Goal: Task Accomplishment & Management: Manage account settings

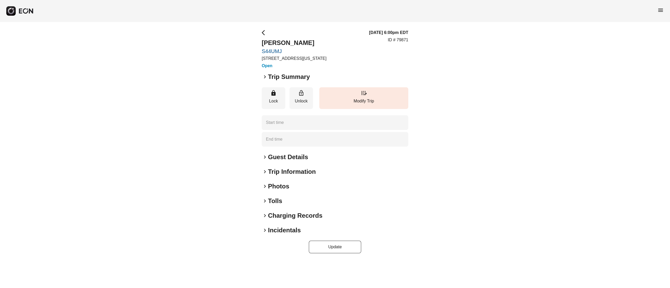
type time "**********"
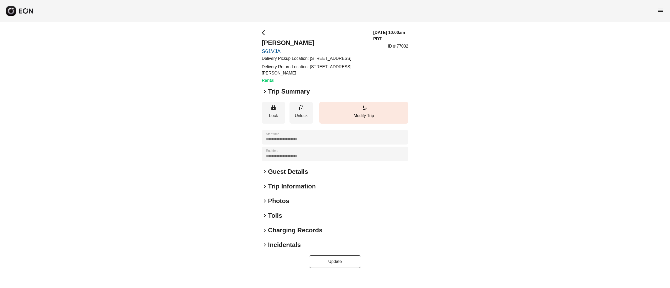
drag, startPoint x: 310, startPoint y: 58, endPoint x: 322, endPoint y: 64, distance: 13.9
click at [322, 62] on p "Delivery Pickup Location: [STREET_ADDRESS]" at bounding box center [314, 58] width 105 height 6
copy p "1414 Paseo La Cresta [GEOGRAPHIC_DATA] CA 90274-2073"
click at [279, 43] on h2 "[PERSON_NAME]" at bounding box center [314, 43] width 105 height 8
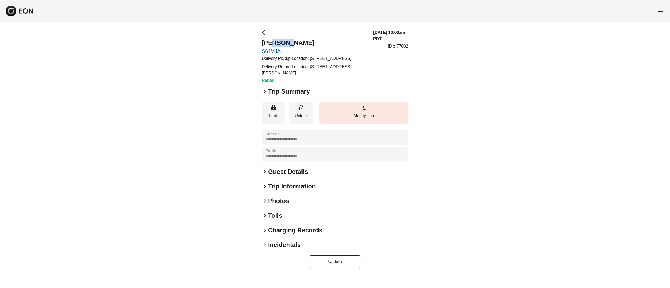
click at [279, 43] on h2 "[PERSON_NAME]" at bounding box center [314, 43] width 105 height 8
copy h2 "[PERSON_NAME]"
click at [403, 46] on p "ID # 77032" at bounding box center [398, 46] width 20 height 6
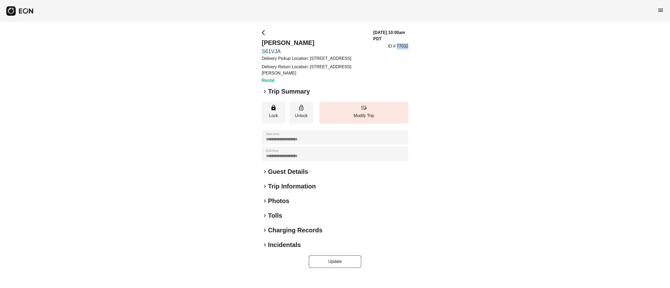
copy p "77032"
drag, startPoint x: 285, startPoint y: 81, endPoint x: 260, endPoint y: 73, distance: 26.2
click at [260, 73] on div "**********" at bounding box center [335, 149] width 670 height 254
click at [303, 75] on p "Delivery Return Location: [STREET_ADDRESS][PERSON_NAME]" at bounding box center [314, 70] width 105 height 13
drag, startPoint x: 311, startPoint y: 72, endPoint x: 322, endPoint y: 80, distance: 13.5
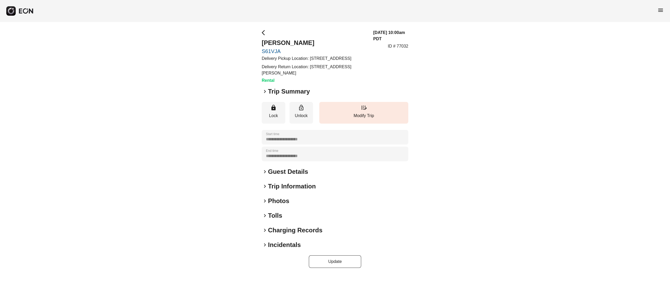
click at [322, 76] on p "Delivery Return Location: [STREET_ADDRESS][PERSON_NAME]" at bounding box center [314, 70] width 105 height 13
